Goal: Find specific page/section

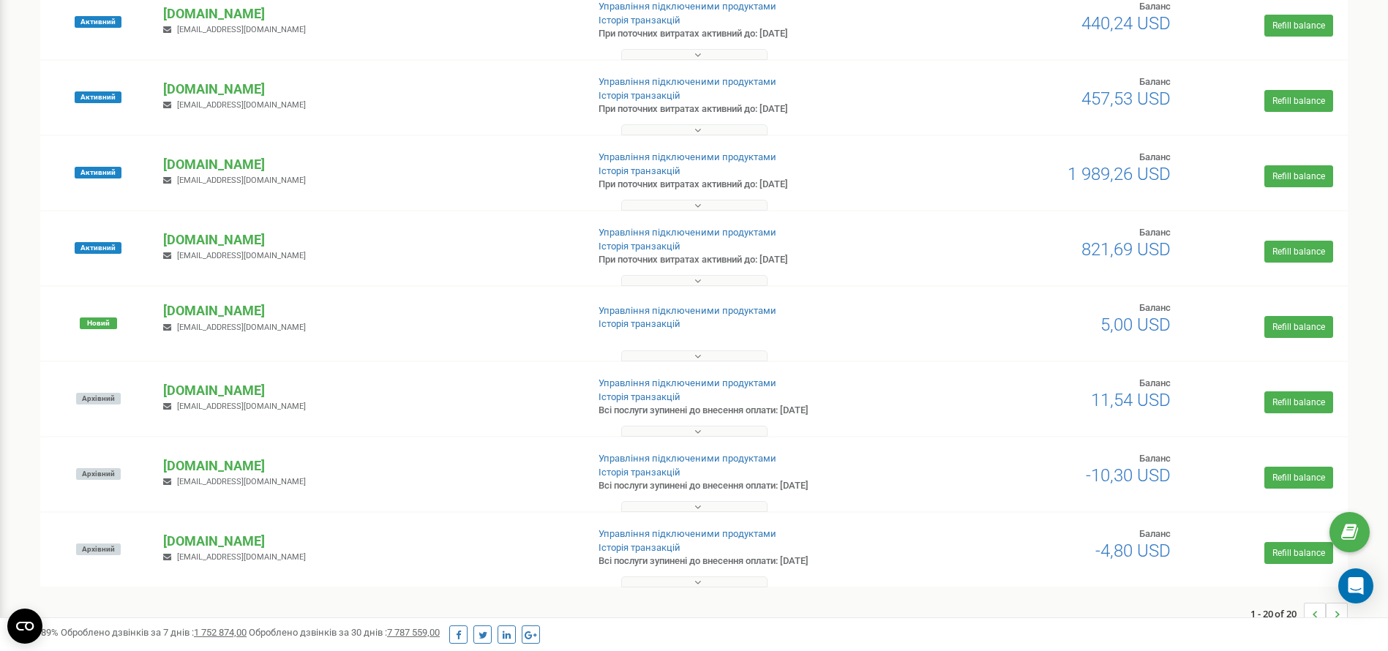
scroll to position [989, 0]
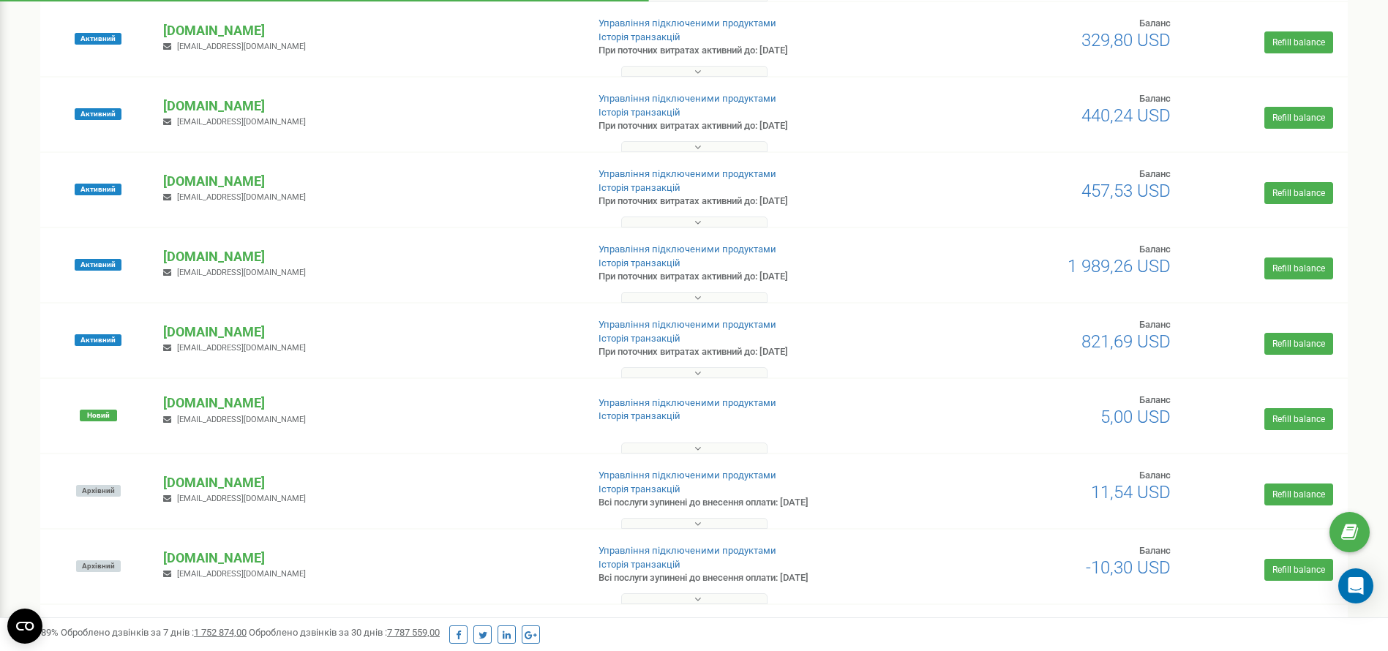
click at [736, 218] on button at bounding box center [694, 222] width 146 height 11
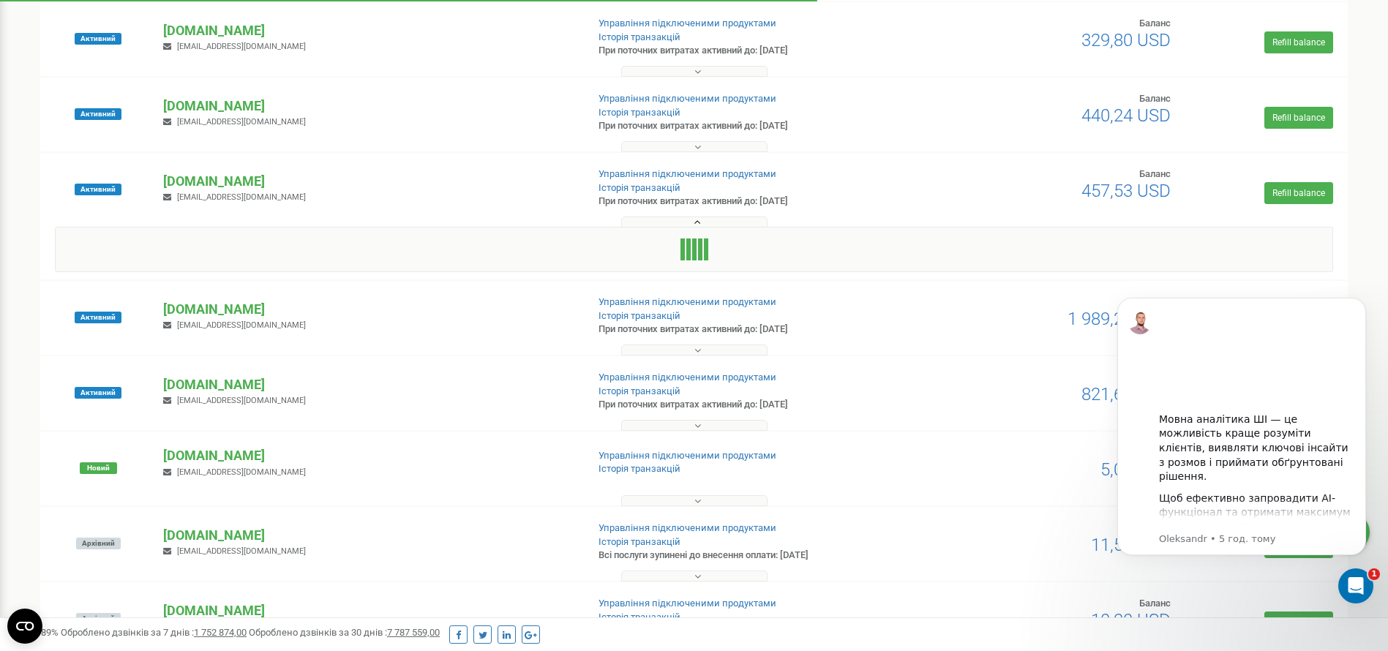
scroll to position [0, 0]
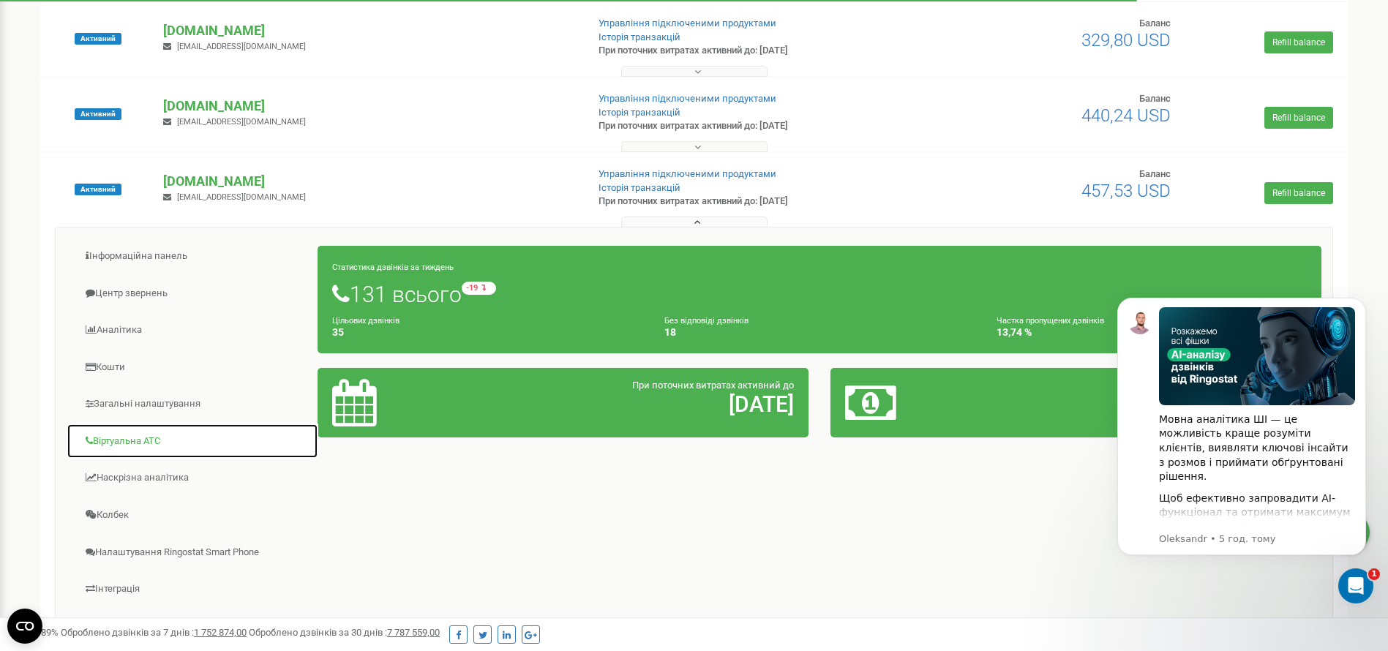
click at [147, 424] on link "Віртуальна АТС" at bounding box center [193, 442] width 252 height 36
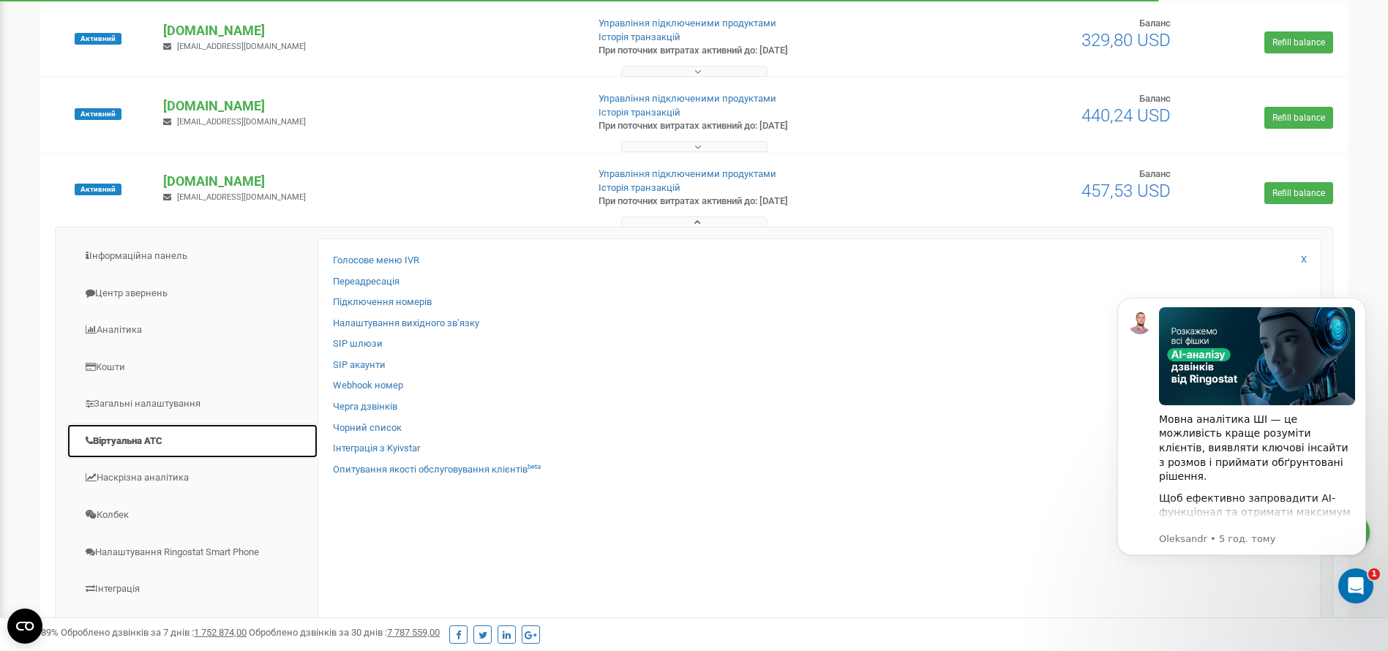
click at [145, 444] on link "Віртуальна АТС" at bounding box center [193, 442] width 252 height 36
click at [411, 301] on link "Підключення номерів" at bounding box center [382, 303] width 99 height 14
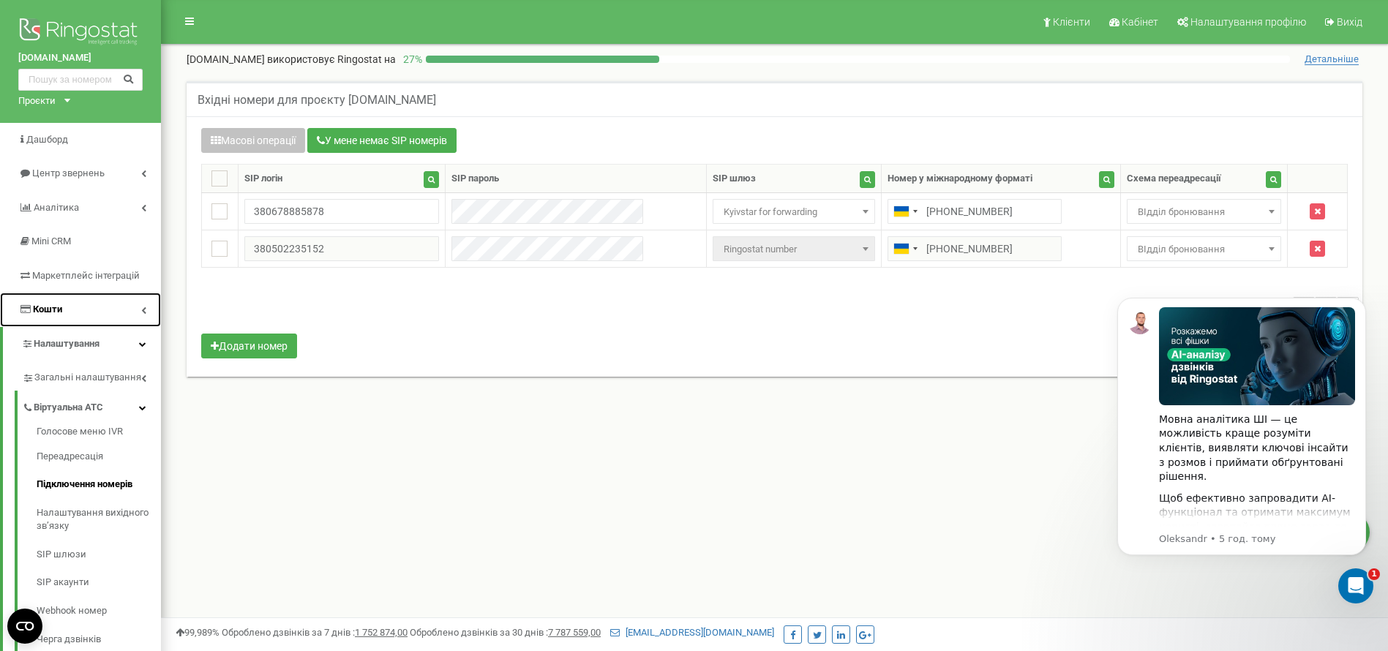
click at [0, 306] on link "Кошти" at bounding box center [80, 310] width 161 height 34
